Goal: Task Accomplishment & Management: Complete application form

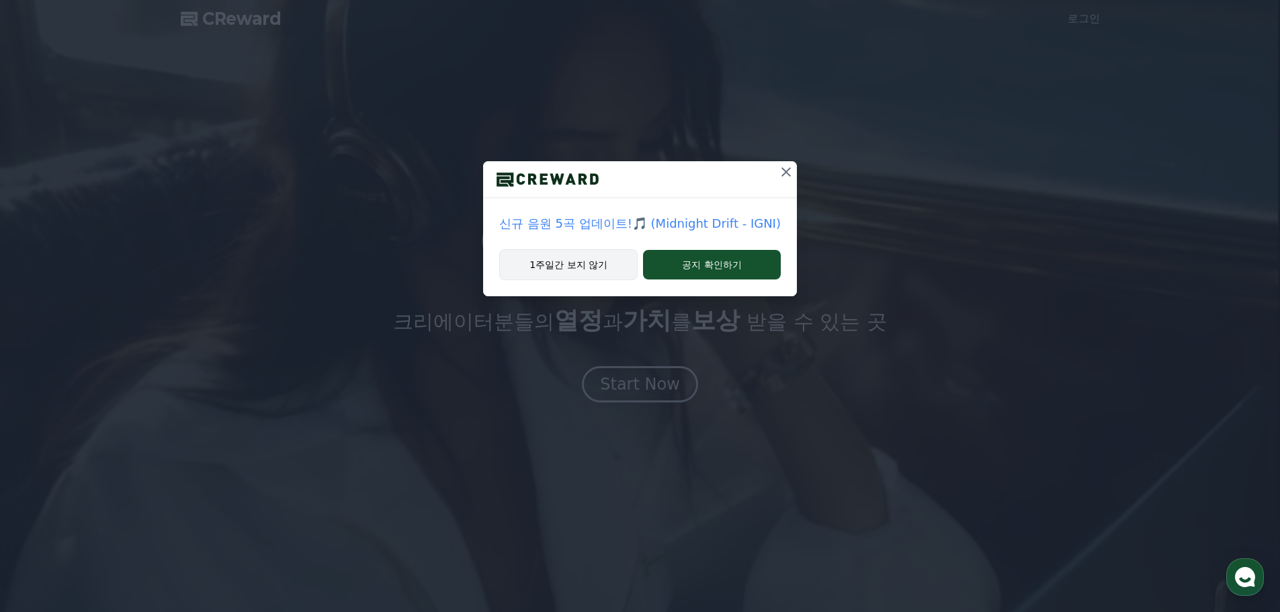
click at [571, 274] on button "1주일간 보지 않기" at bounding box center [568, 264] width 138 height 31
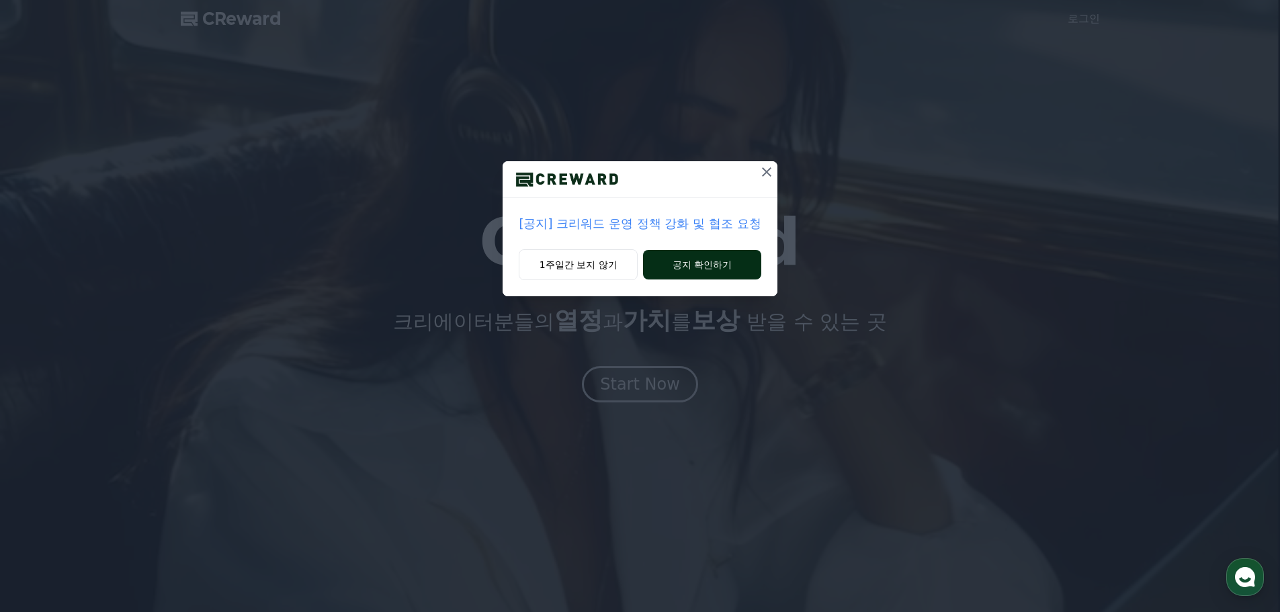
click at [673, 268] on button "공지 확인하기" at bounding box center [702, 265] width 118 height 30
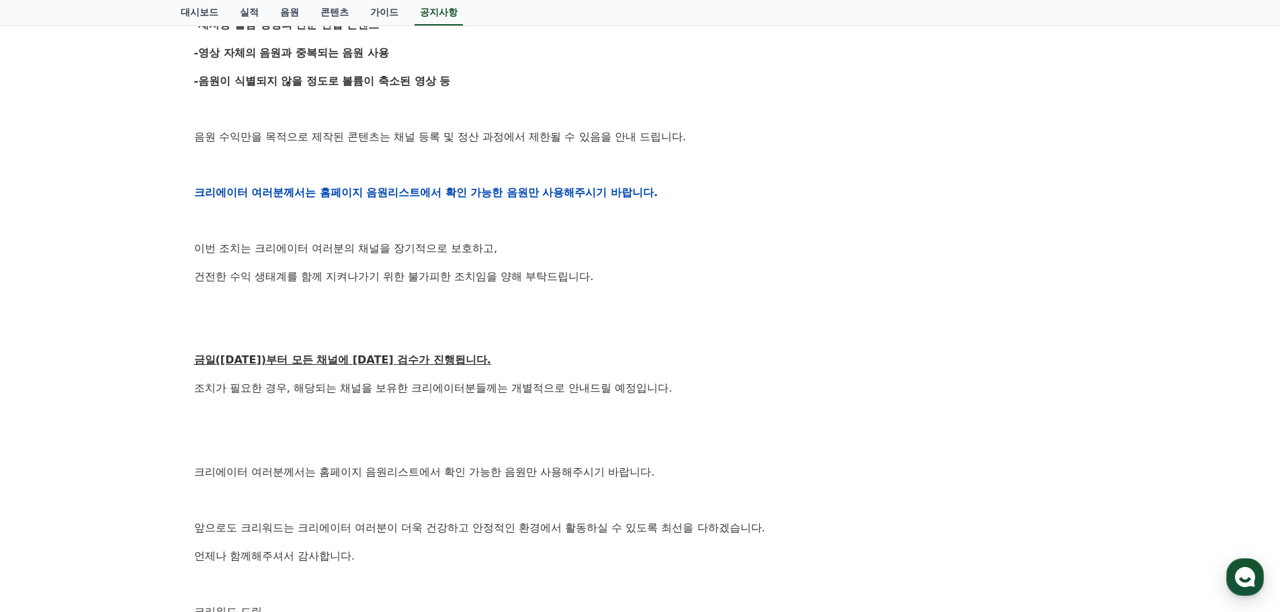
scroll to position [470, 0]
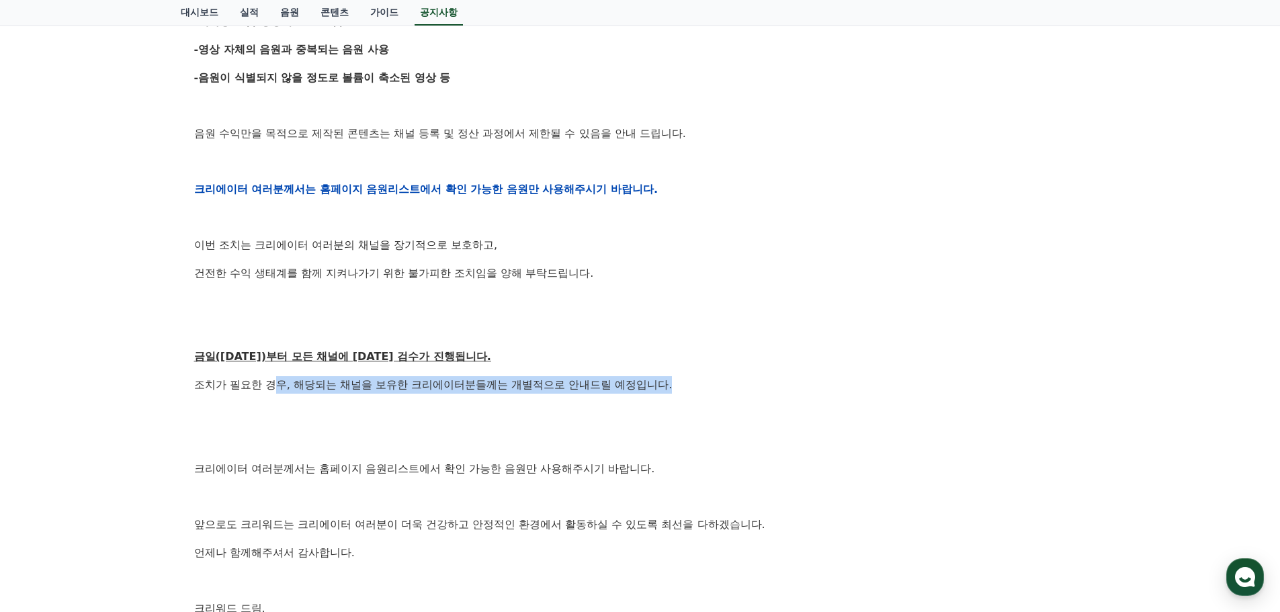
drag, startPoint x: 428, startPoint y: 387, endPoint x: 685, endPoint y: 393, distance: 256.8
click at [685, 393] on p "조치가 필요한 경우, 해당되는 채널을 보유한 크리에이터분들께는 개별적으로 안내드릴 예정입니다." at bounding box center [640, 384] width 892 height 17
click at [746, 437] on p at bounding box center [640, 440] width 892 height 17
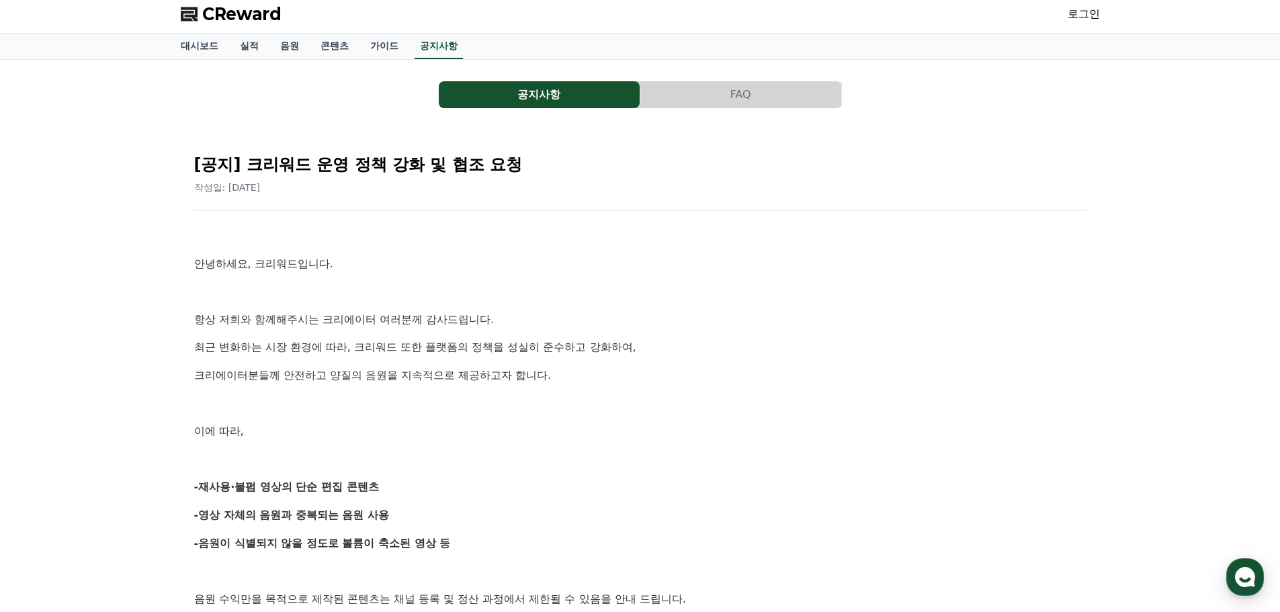
scroll to position [0, 0]
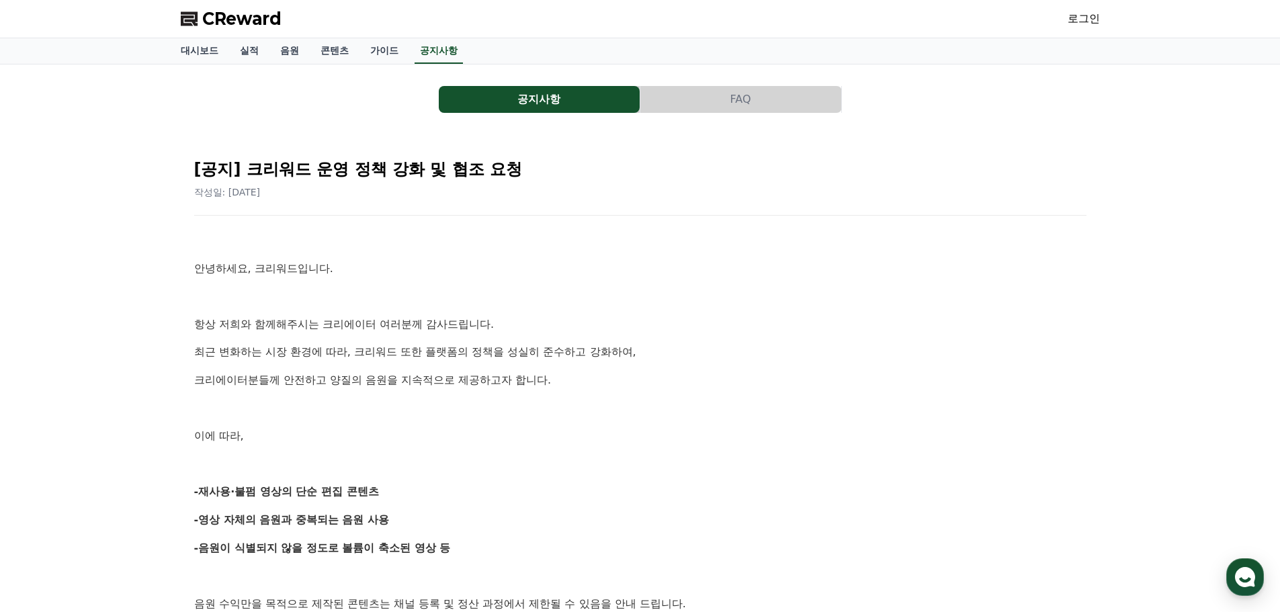
click at [1091, 17] on link "로그인" at bounding box center [1084, 19] width 32 height 16
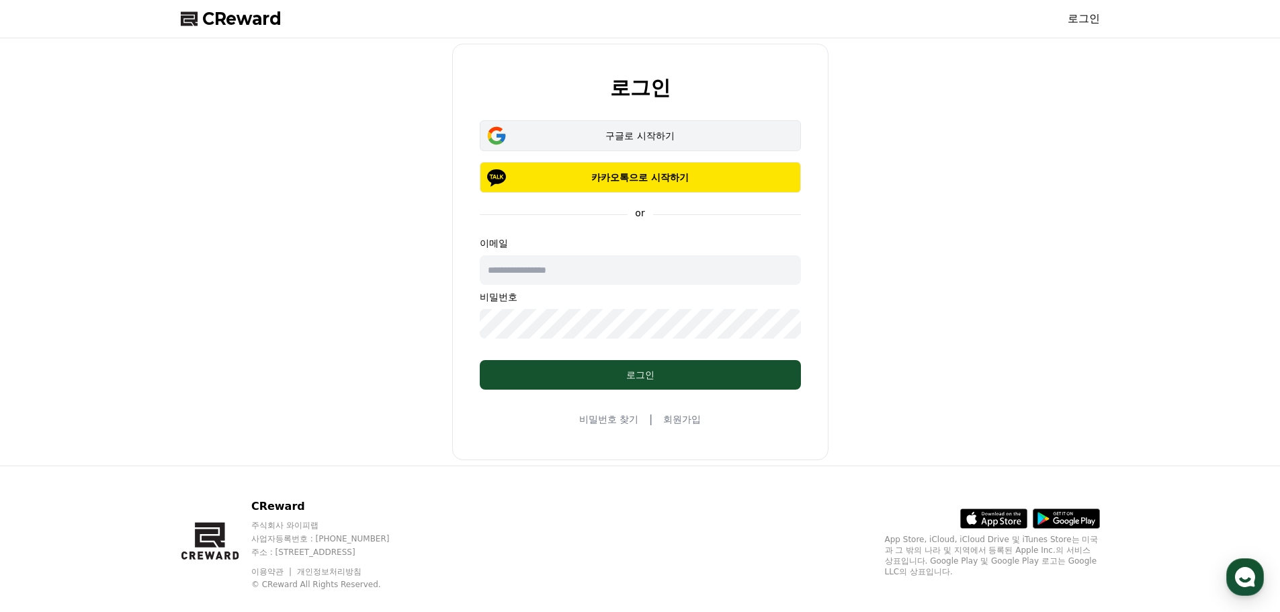
click at [630, 143] on button "구글로 시작하기" at bounding box center [640, 135] width 321 height 31
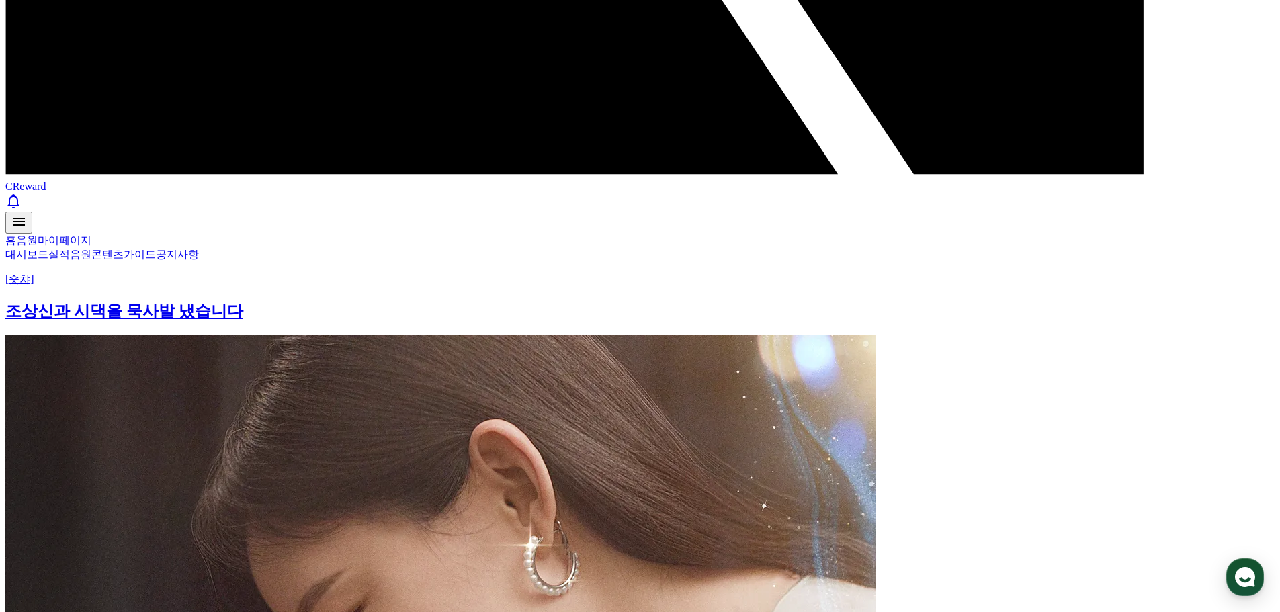
scroll to position [915, 0]
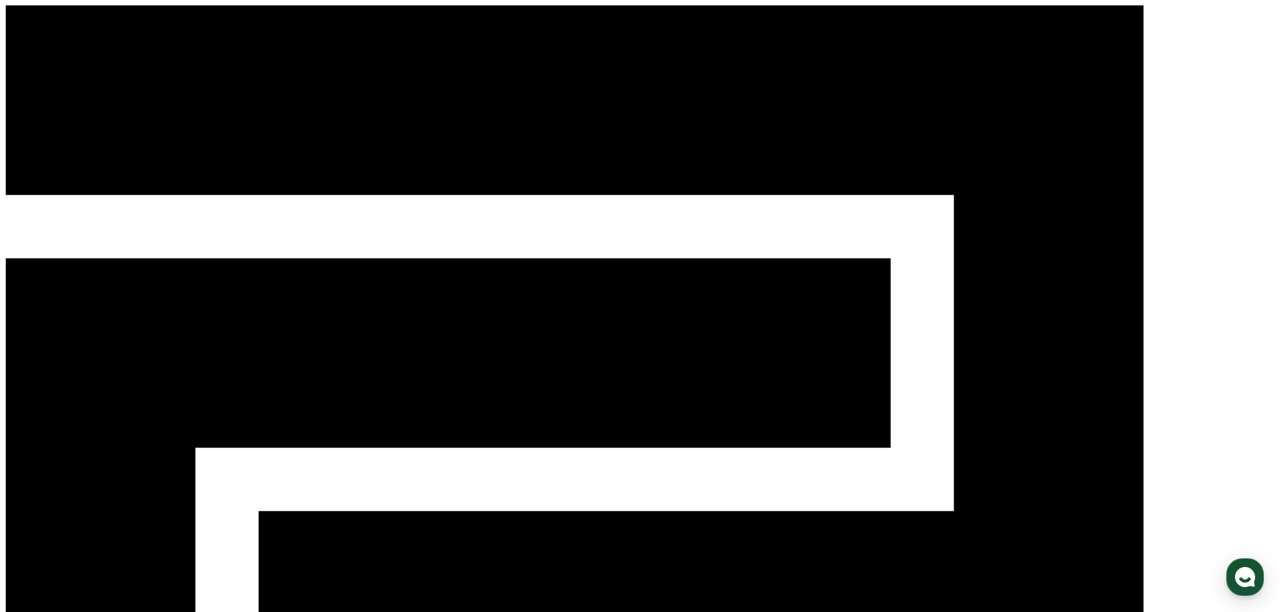
scroll to position [134, 0]
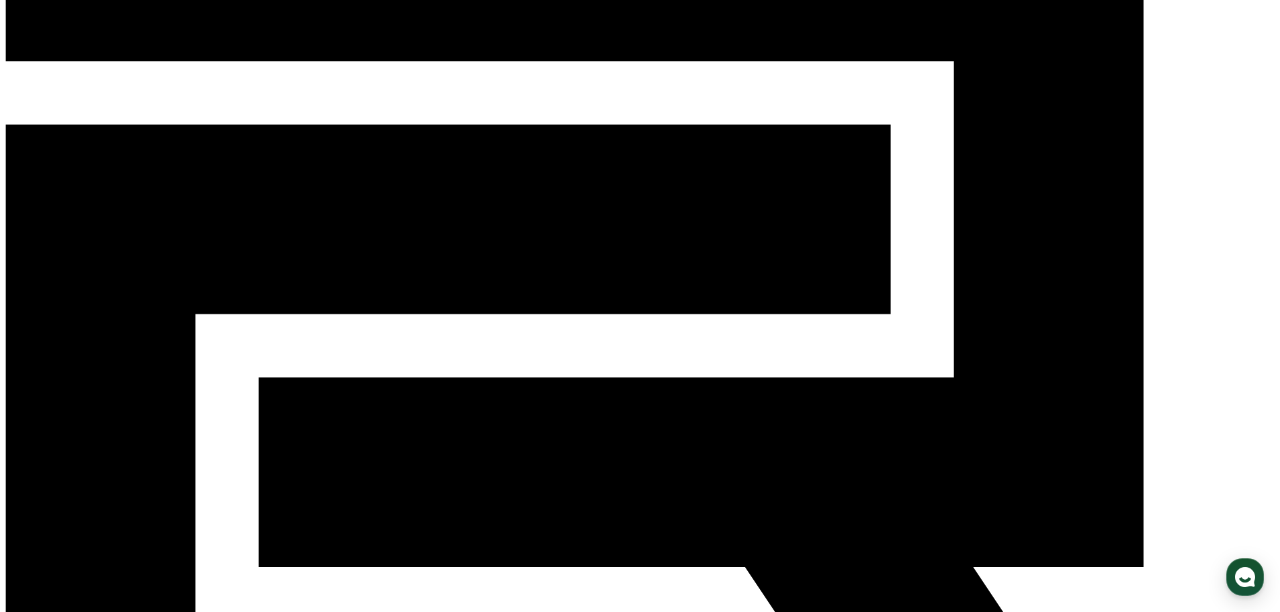
select select
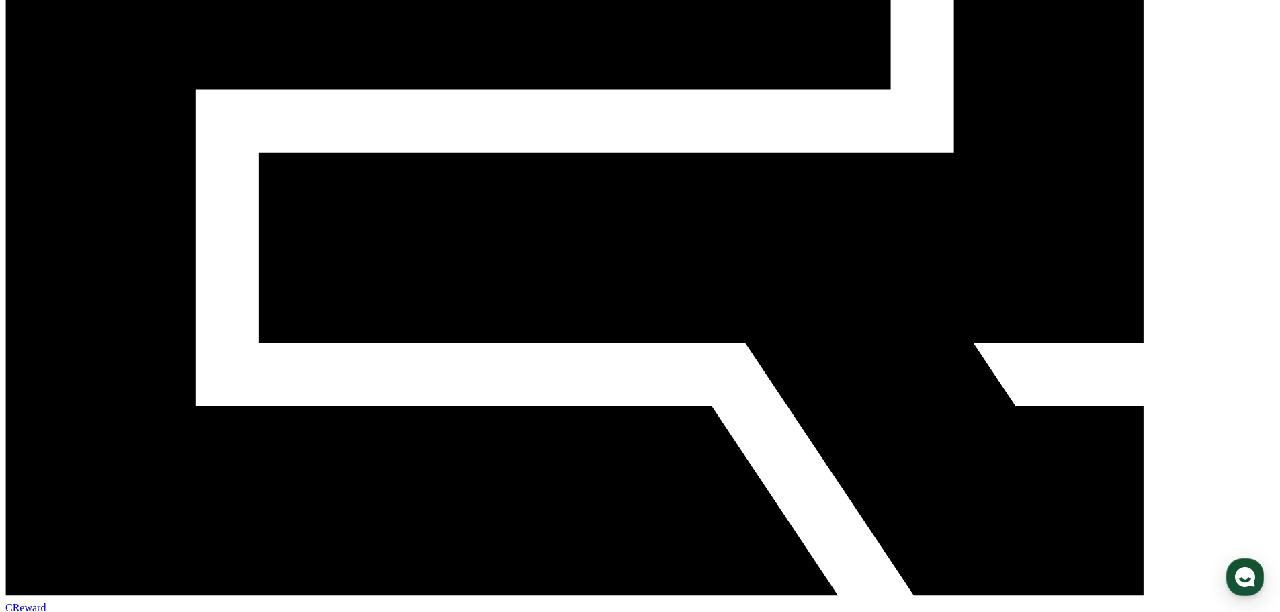
scroll to position [403, 0]
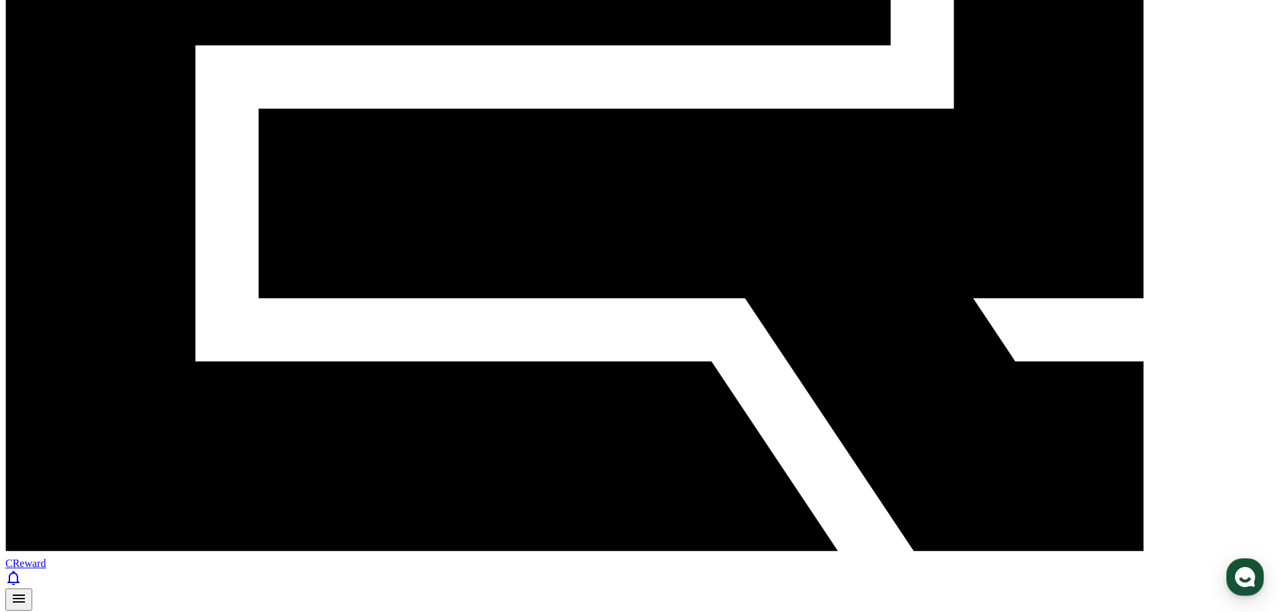
drag, startPoint x: 312, startPoint y: 254, endPoint x: 333, endPoint y: 246, distance: 22.3
